Goal: Browse casually

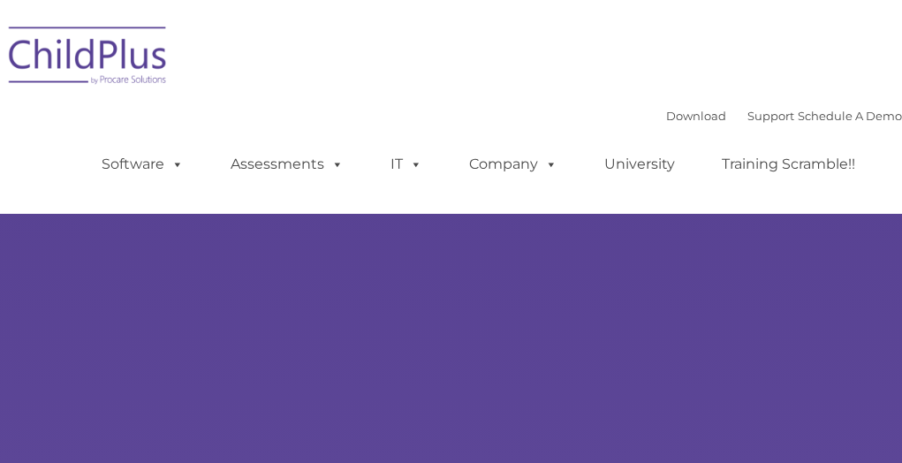
type input ""
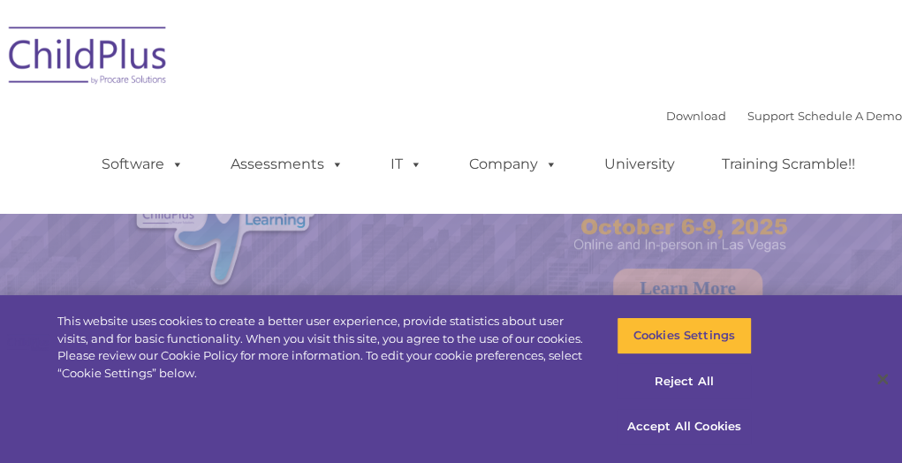
select select "MEDIUM"
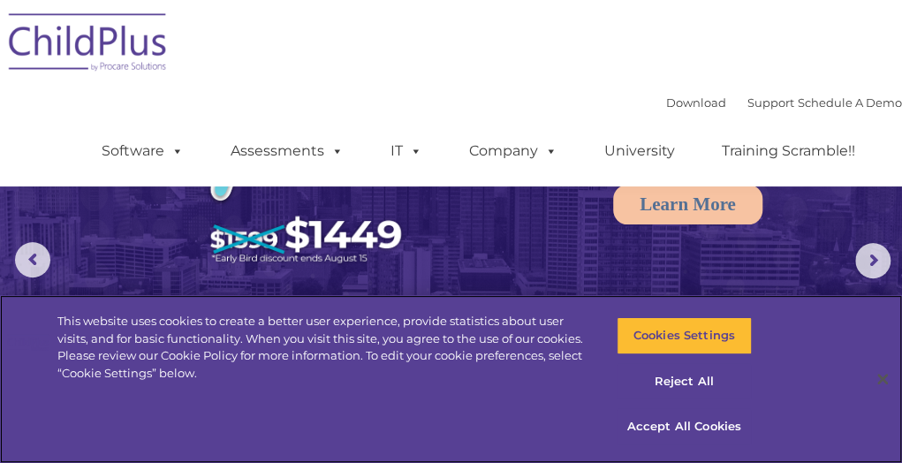
scroll to position [80, 0]
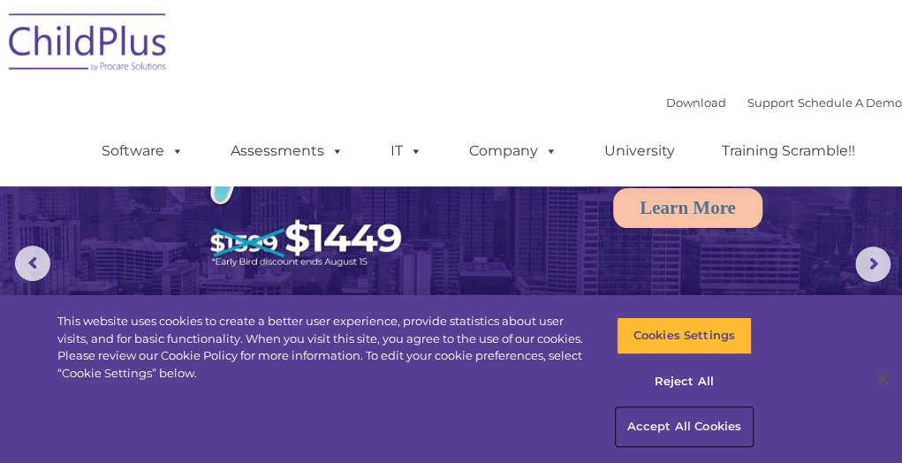
click at [690, 425] on button "Accept All Cookies" at bounding box center [684, 426] width 135 height 37
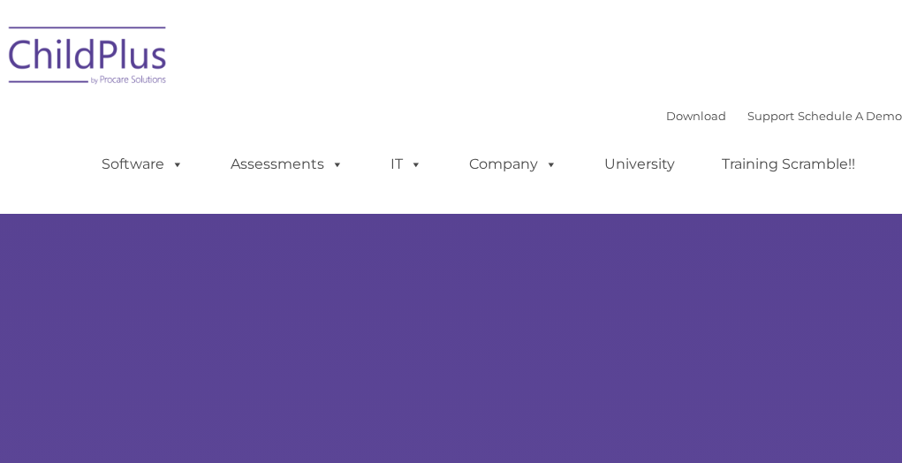
select select "MEDIUM"
